Goal: Navigation & Orientation: Find specific page/section

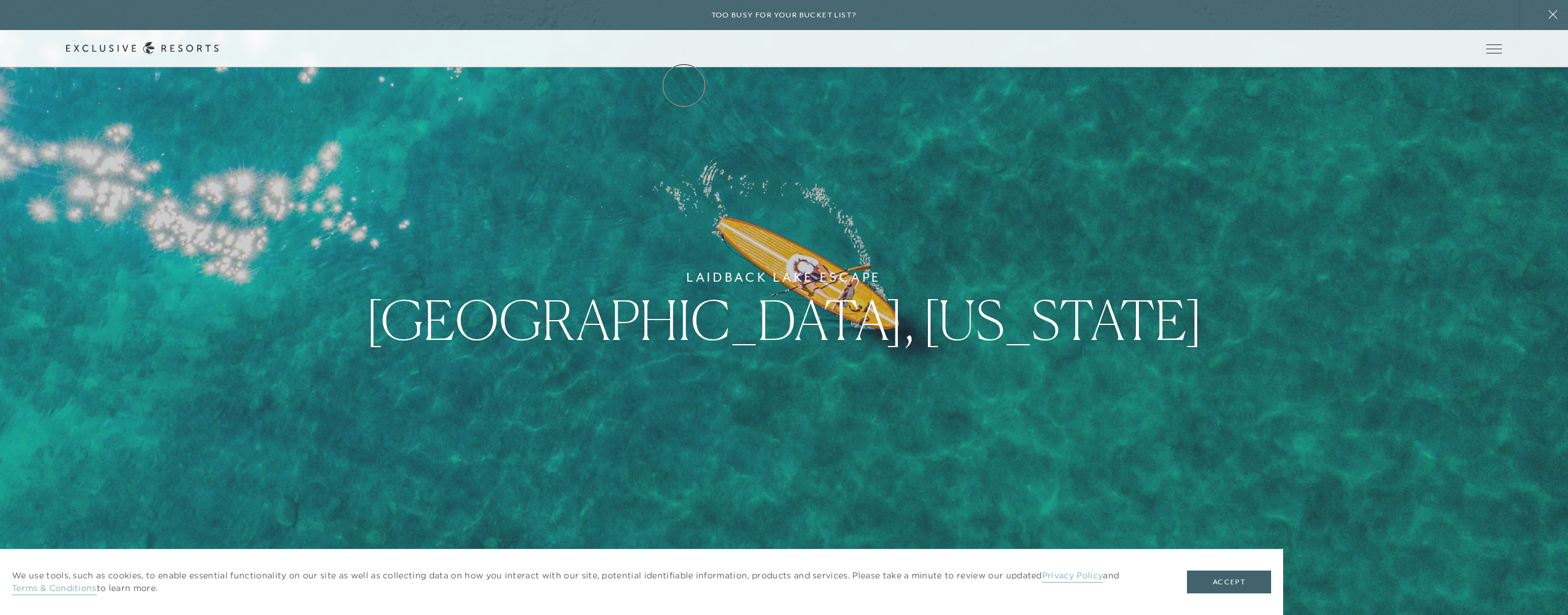
click at [0, 0] on link "The Collection" at bounding box center [0, 0] width 0 height 0
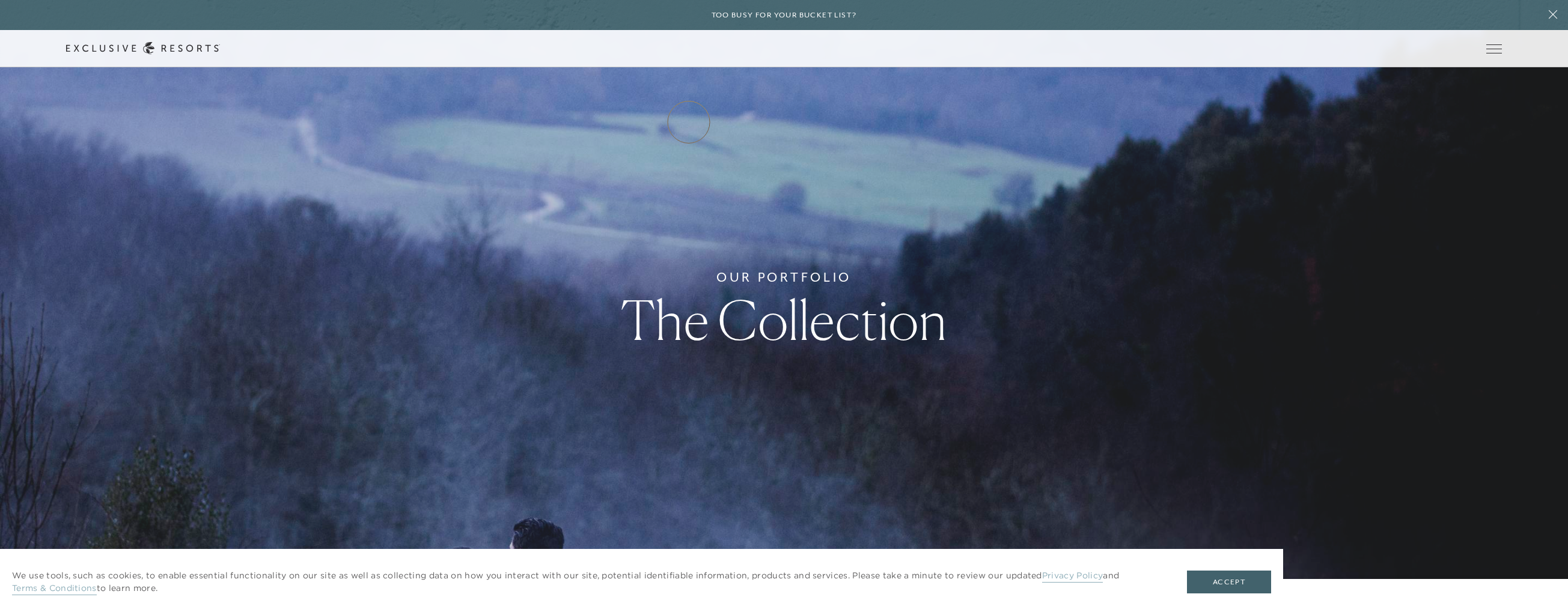
click at [0, 0] on link "Residence Collection" at bounding box center [0, 0] width 0 height 0
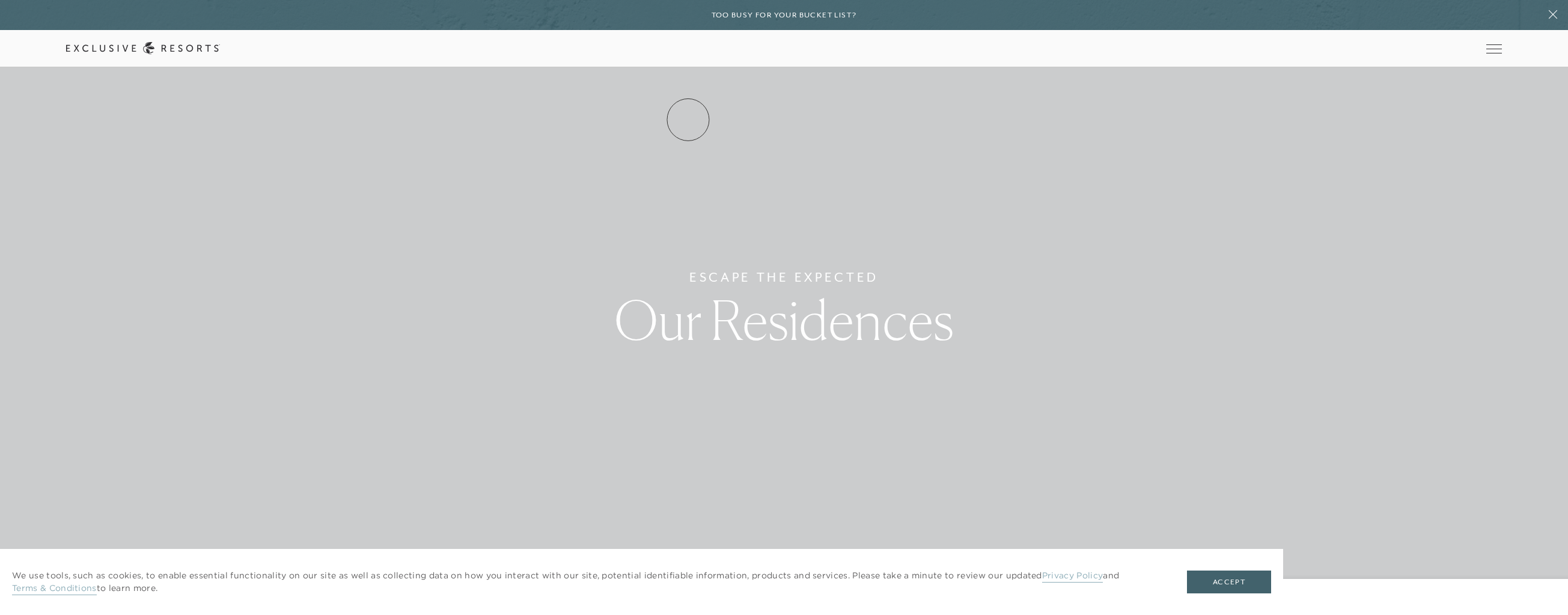
click at [0, 0] on link "Residence Collection" at bounding box center [0, 0] width 0 height 0
click at [0, 0] on link "Services & Standards" at bounding box center [0, 0] width 0 height 0
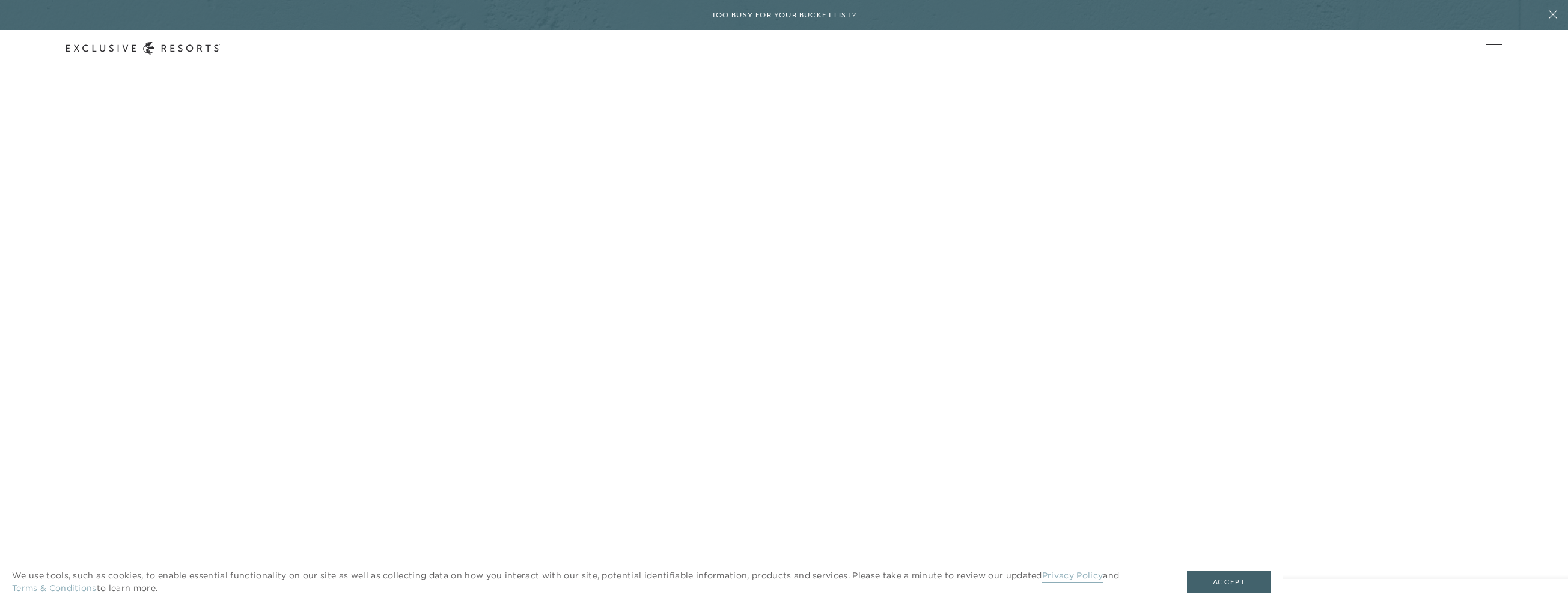
scroll to position [4167, 0]
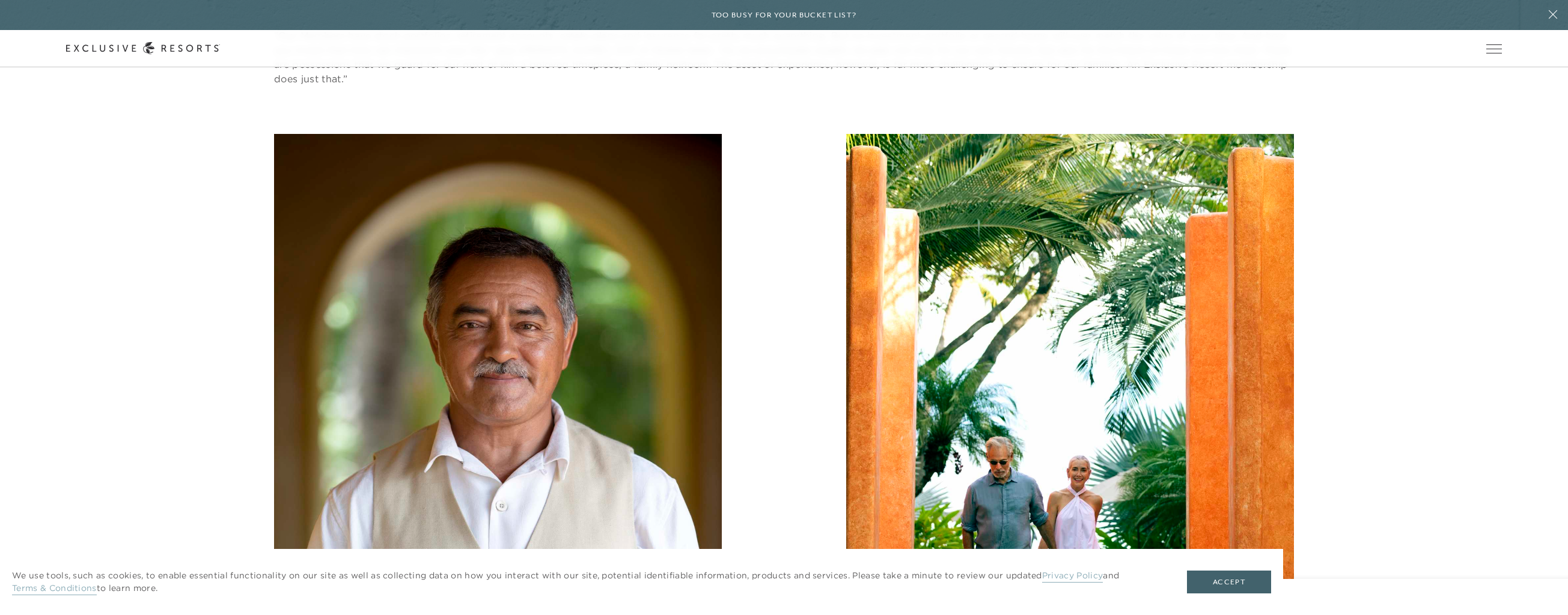
scroll to position [2090, 0]
